Goal: Complete application form

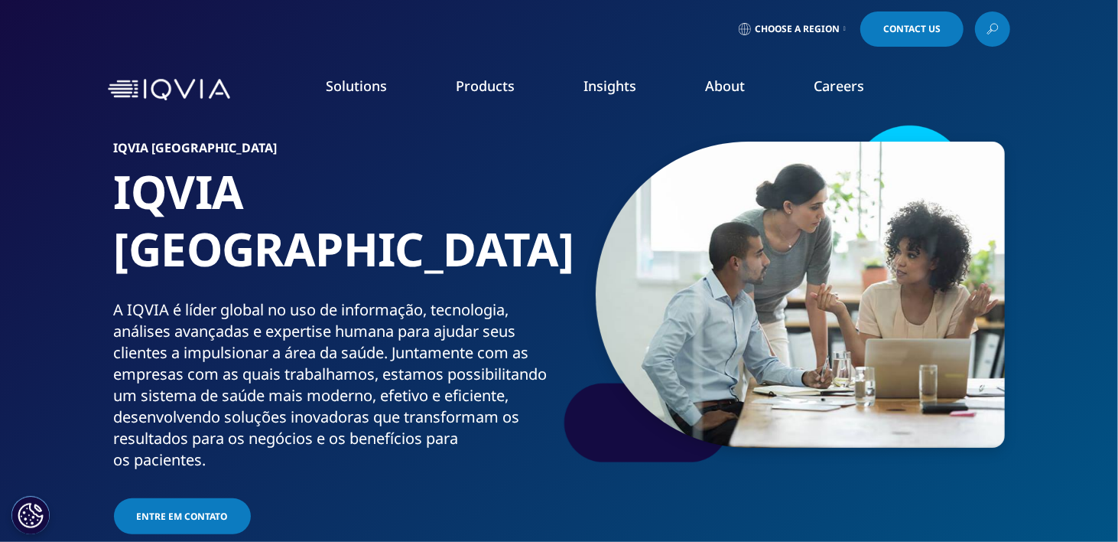
click at [829, 29] on span "Choose a Region" at bounding box center [797, 29] width 85 height 12
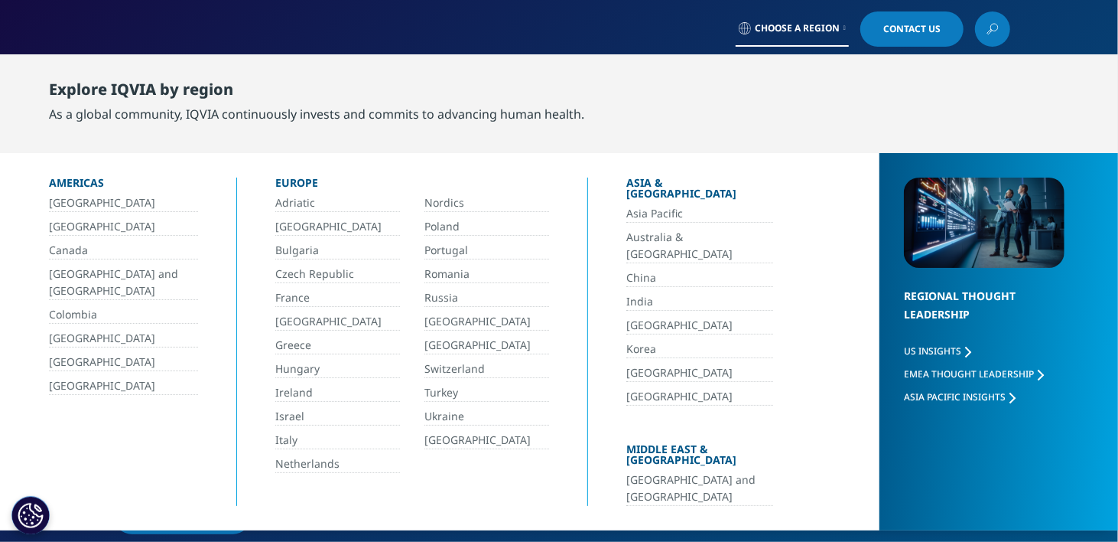
click at [65, 226] on link "[GEOGRAPHIC_DATA]" at bounding box center [123, 227] width 149 height 18
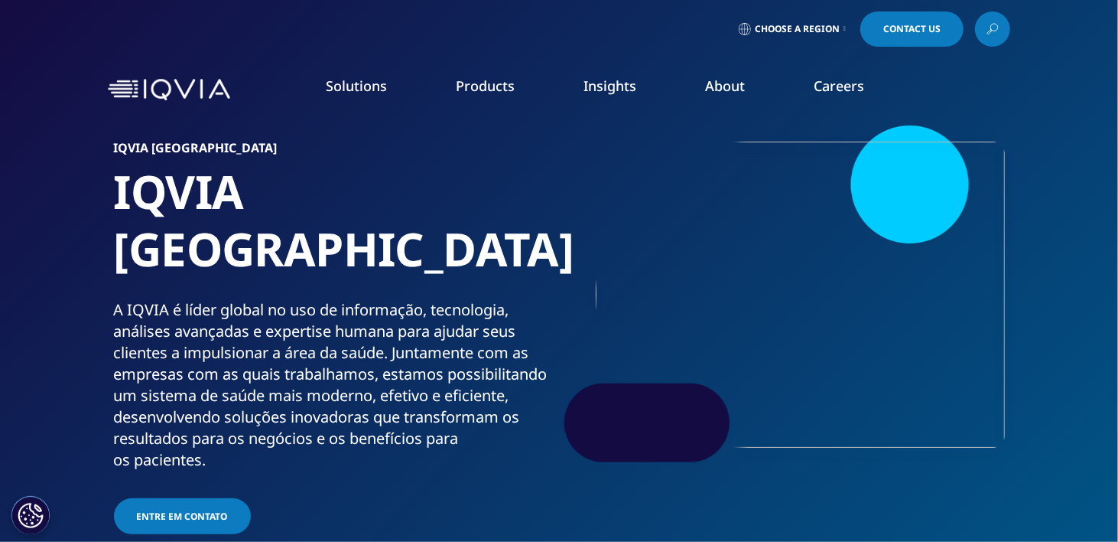
click at [212, 509] on span "Entre em contato" at bounding box center [182, 515] width 91 height 13
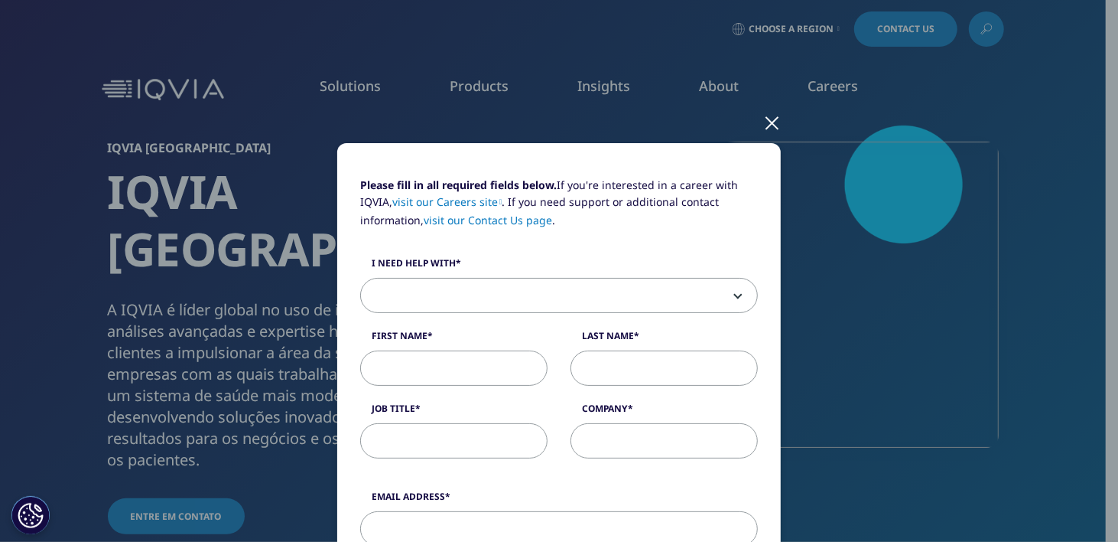
click at [765, 122] on div at bounding box center [772, 122] width 18 height 42
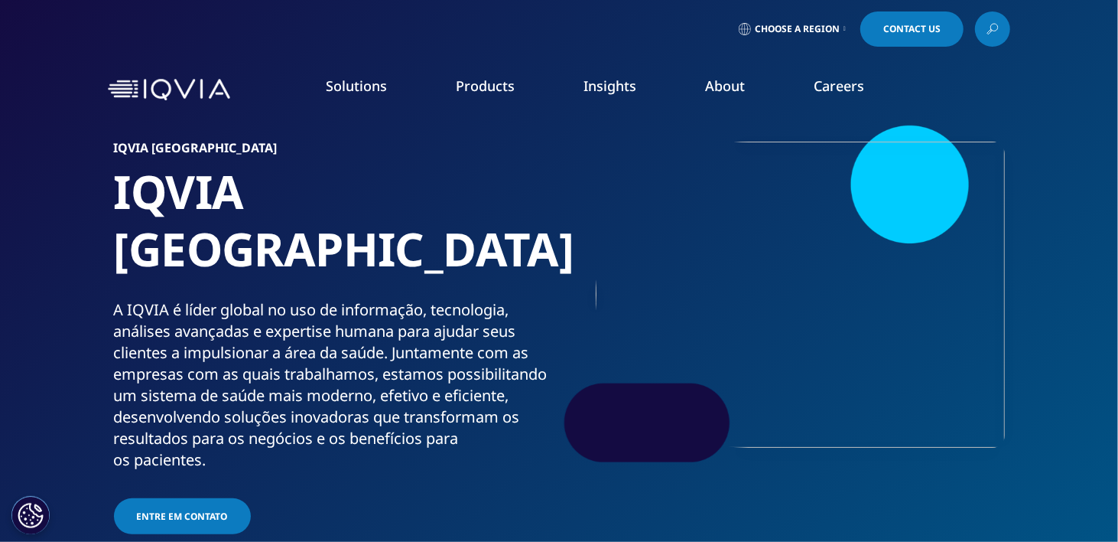
click at [387, 200] on link "Clinical Research" at bounding box center [422, 192] width 251 height 17
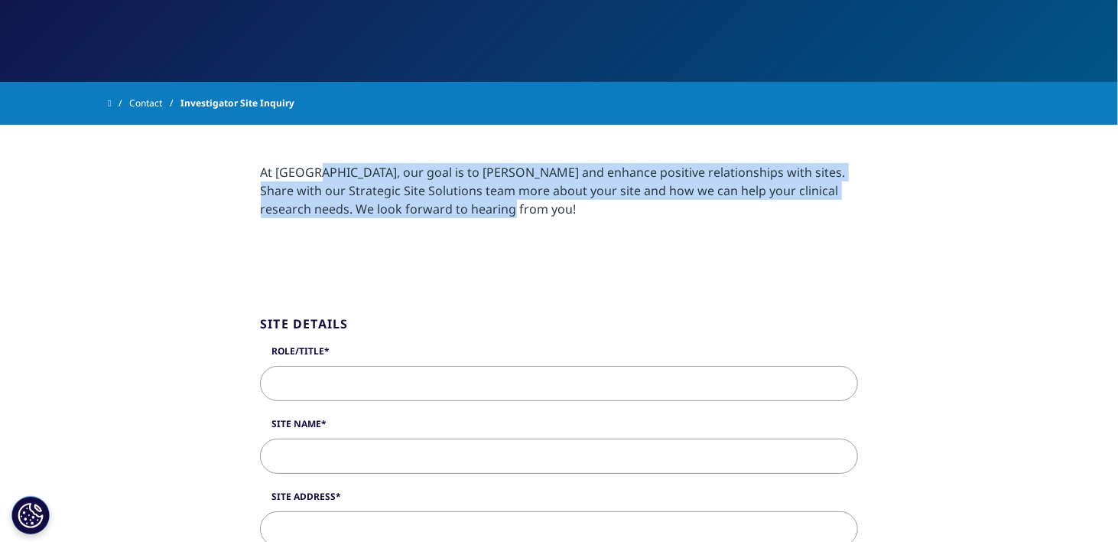
drag, startPoint x: 443, startPoint y: 210, endPoint x: 200, endPoint y: 170, distance: 245.9
click at [200, 170] on section "At IQVIA, our goal is to foster and enhance positive relationships with sites. …" at bounding box center [559, 191] width 1118 height 132
copy div "At IQVIA, our goal is to foster and enhance positive relationships with sites. …"
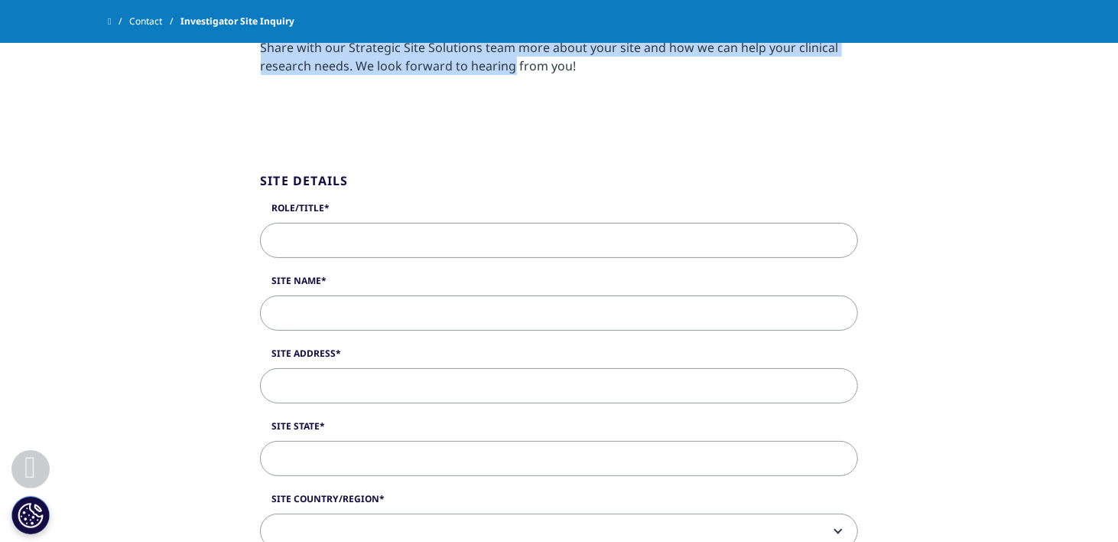
scroll to position [382, 0]
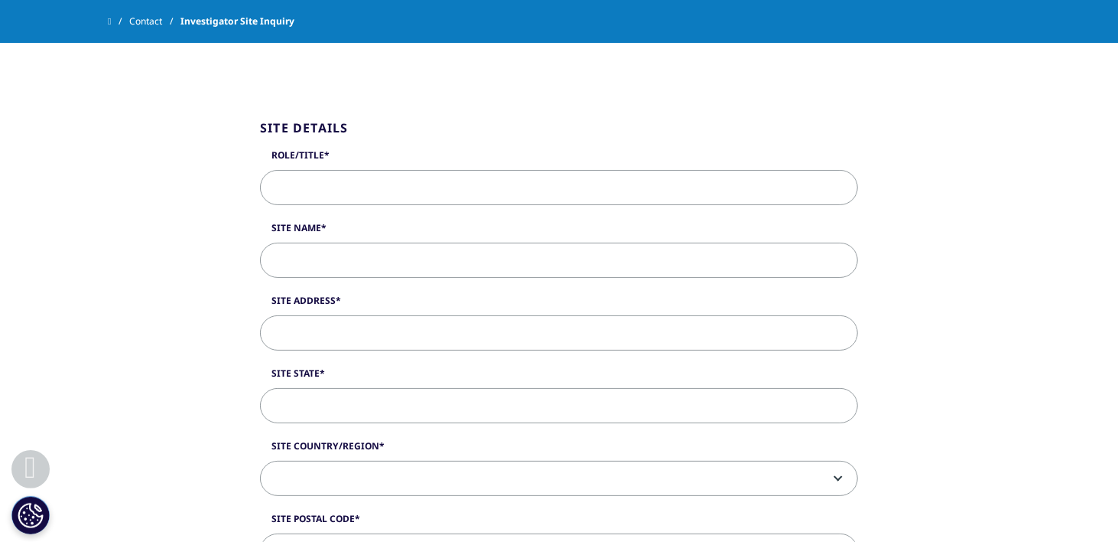
click at [428, 190] on input "Role/Title" at bounding box center [559, 187] width 598 height 35
click at [432, 180] on input "Role/Title" at bounding box center [559, 187] width 598 height 35
drag, startPoint x: 352, startPoint y: 148, endPoint x: 267, endPoint y: 151, distance: 84.9
click at [267, 151] on label "Role/Title" at bounding box center [559, 158] width 598 height 21
copy label "Role/Title"
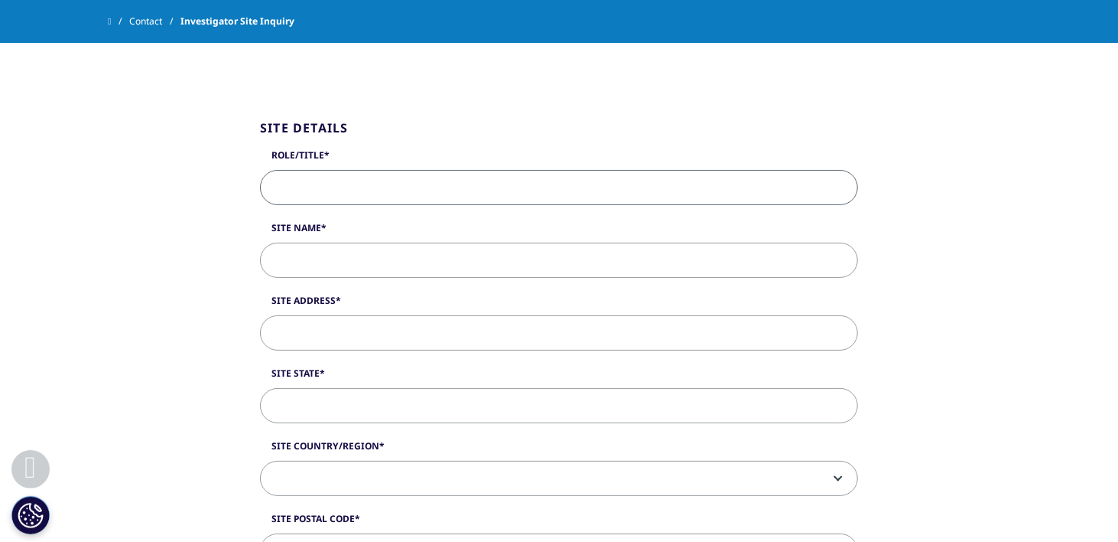
click at [428, 190] on input "Role/Title" at bounding box center [559, 187] width 598 height 35
click at [419, 246] on input "Site Name" at bounding box center [559, 259] width 598 height 35
click at [425, 183] on input "M.D, PhD" at bounding box center [559, 187] width 598 height 35
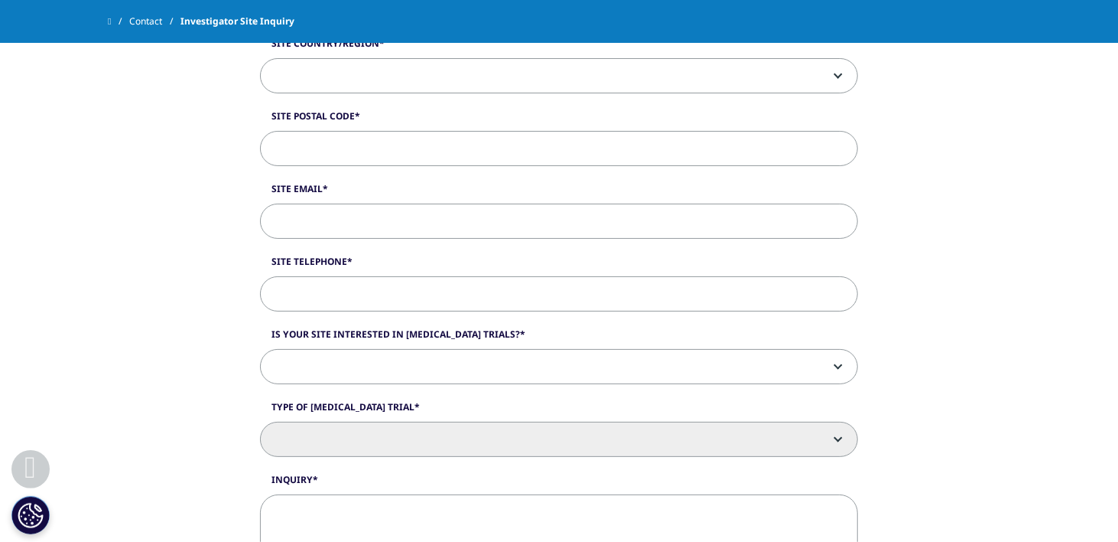
scroll to position [841, 0]
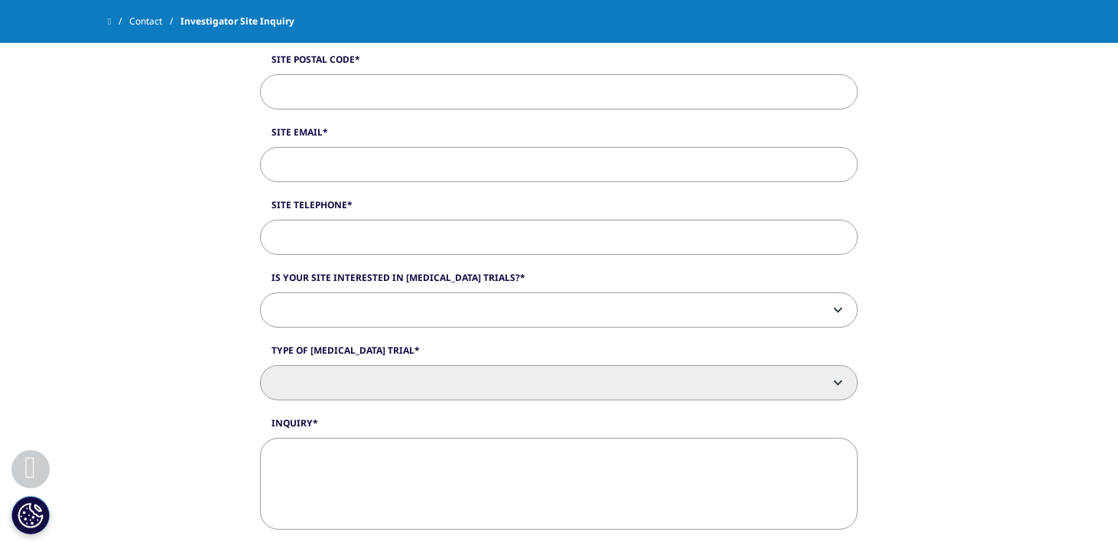
type input "M.D, PhD Einstein"
click at [659, 386] on span at bounding box center [559, 383] width 597 height 35
click at [717, 303] on span at bounding box center [559, 310] width 597 height 35
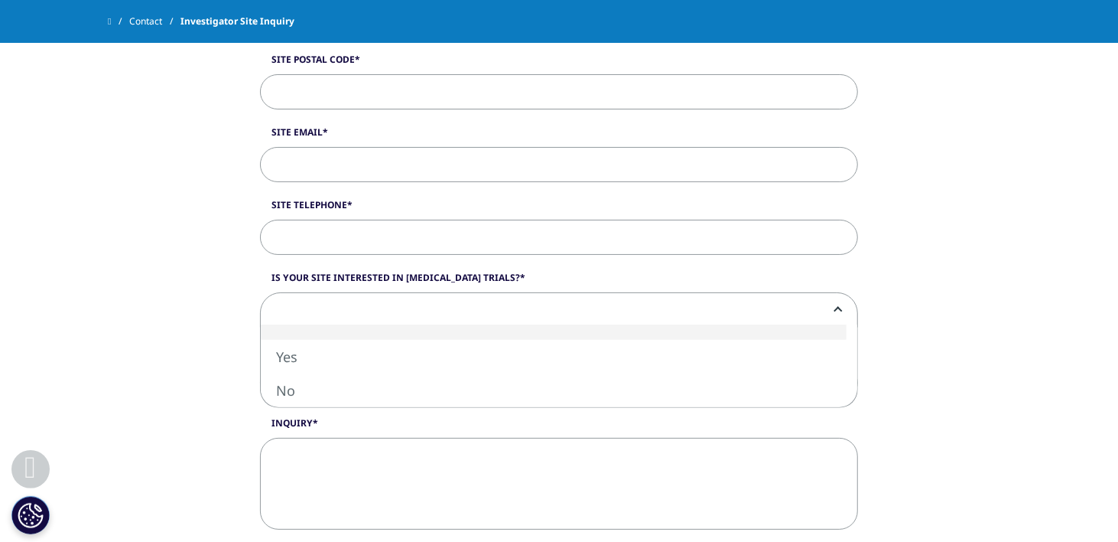
click at [717, 303] on span at bounding box center [559, 310] width 597 height 35
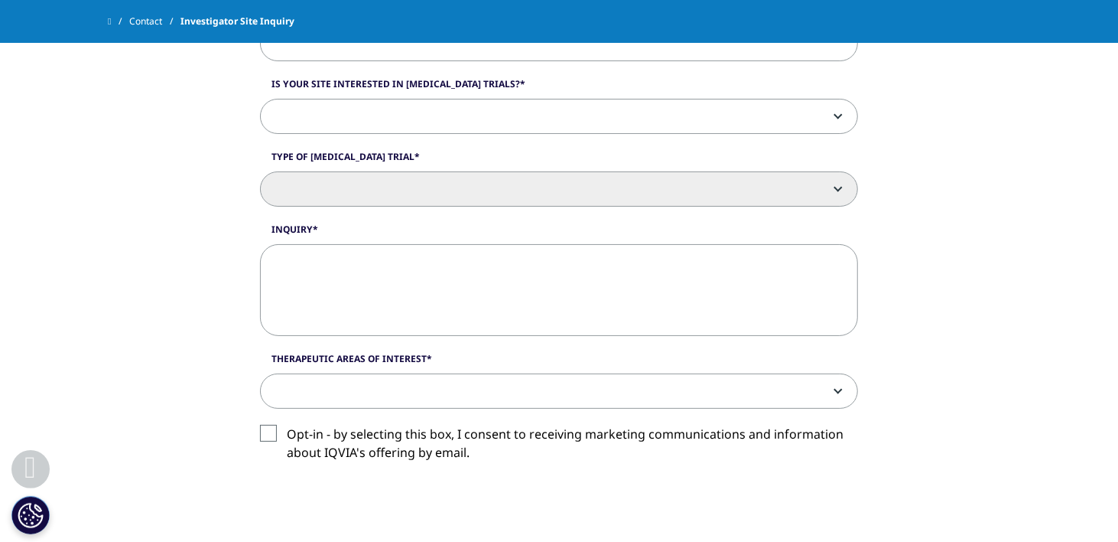
scroll to position [1071, 0]
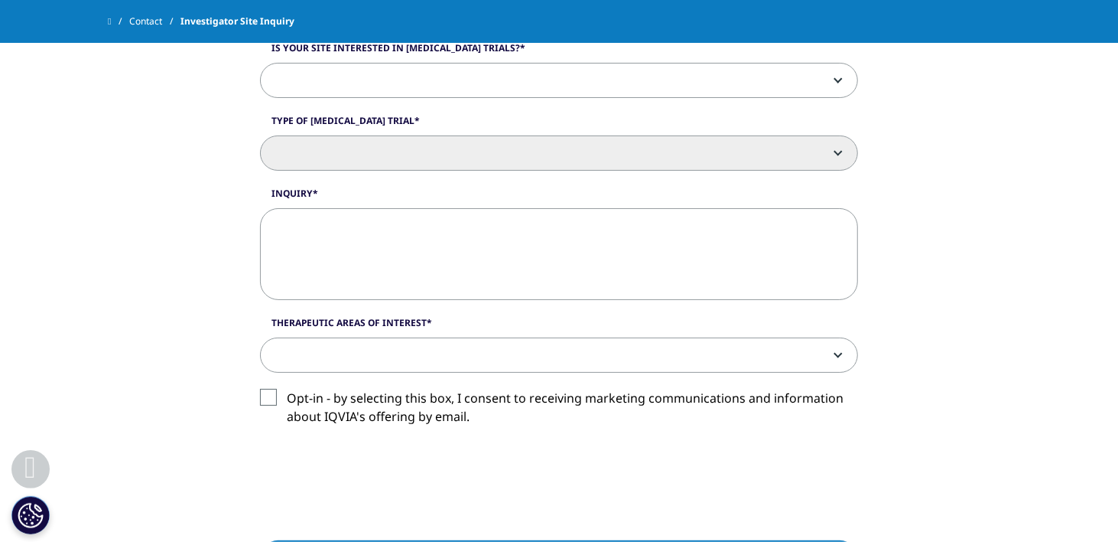
click at [698, 353] on span at bounding box center [559, 355] width 597 height 35
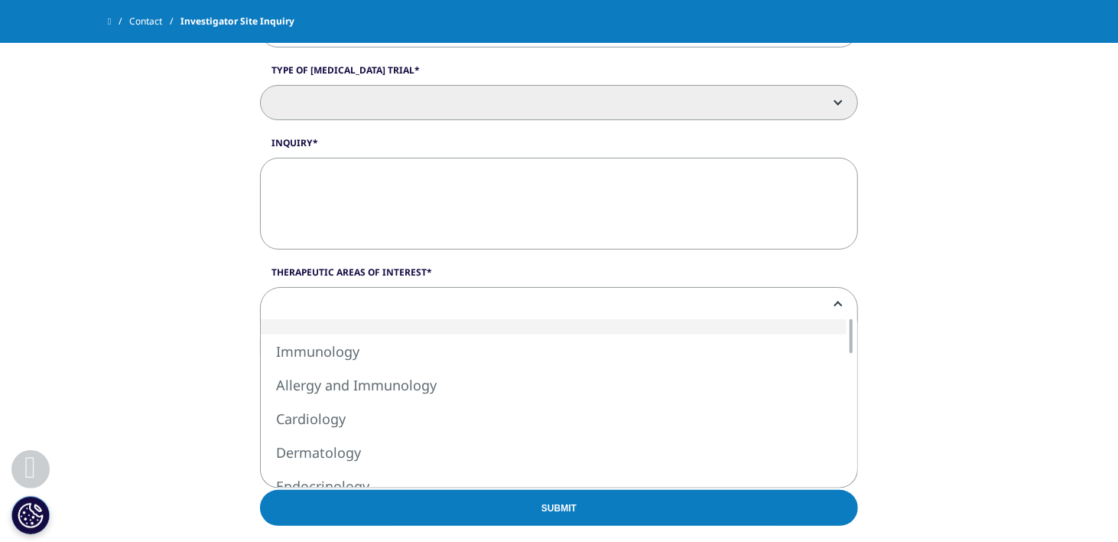
scroll to position [1147, 0]
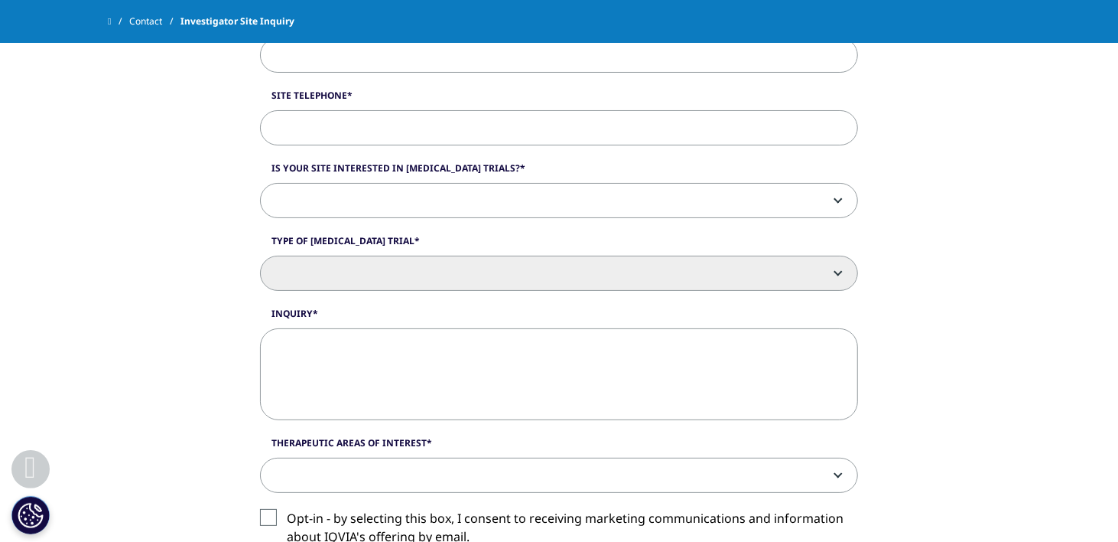
scroll to position [918, 0]
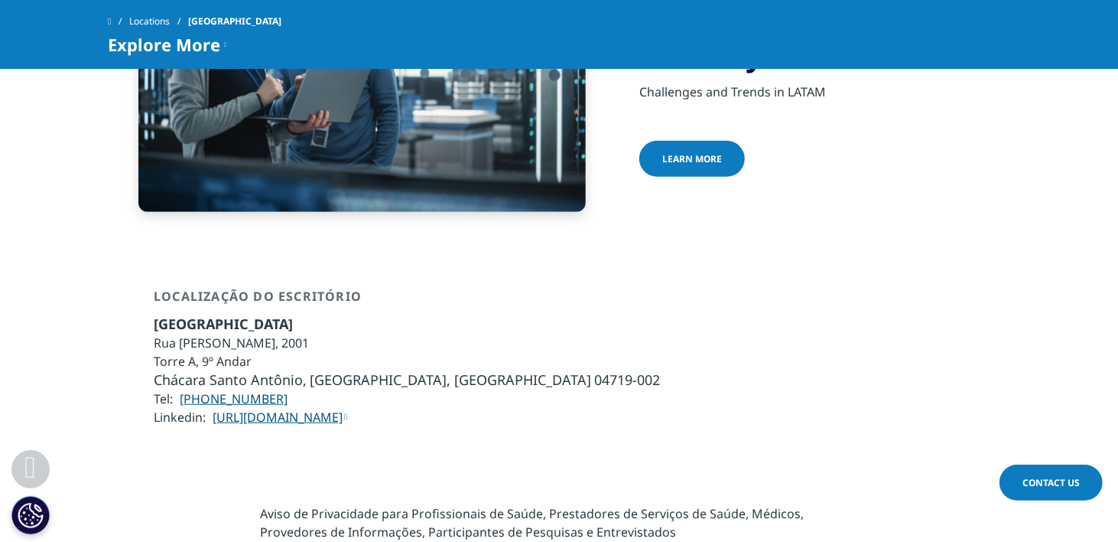
scroll to position [688, 0]
